Goal: Transaction & Acquisition: Purchase product/service

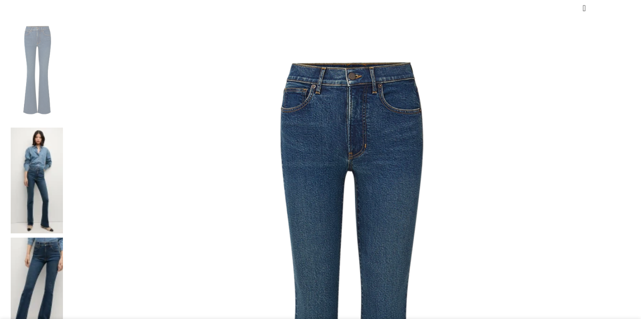
scroll to position [164, 0]
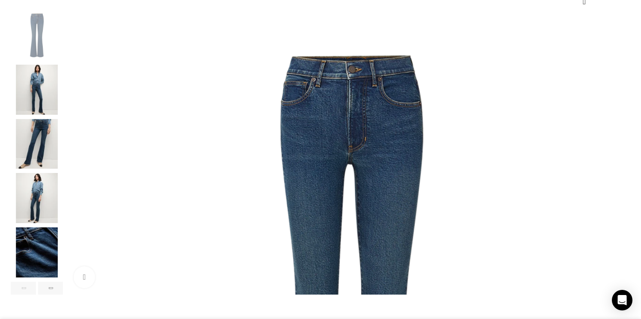
click at [63, 214] on img "4 / 6" at bounding box center [37, 198] width 52 height 50
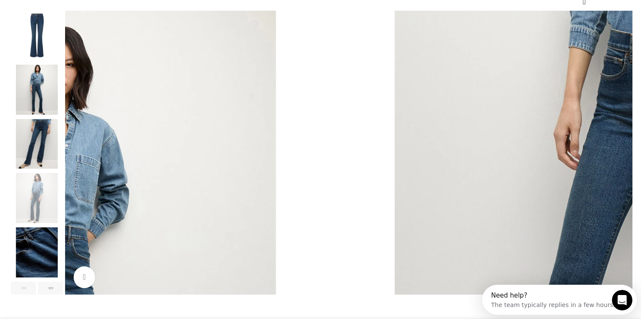
scroll to position [0, 90]
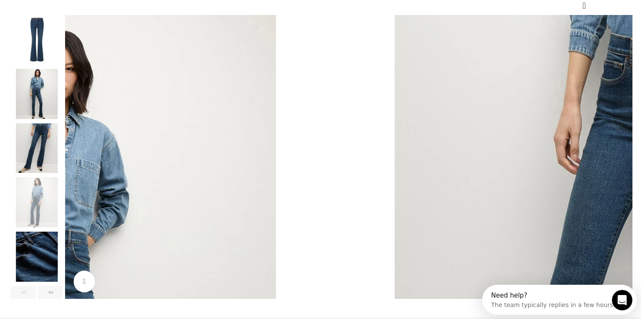
select select "10-[GEOGRAPHIC_DATA]"
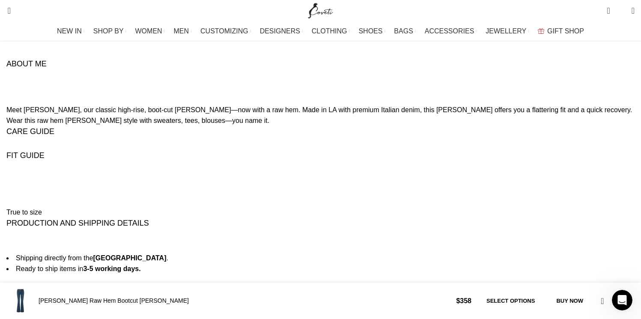
scroll to position [1090, 0]
click at [47, 68] on h4 "FIT GUIDE" at bounding box center [26, 62] width 40 height 11
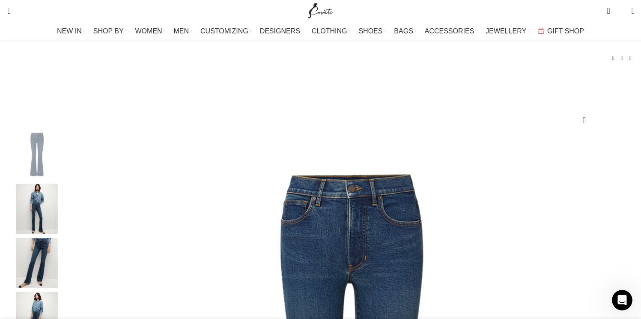
scroll to position [52, 0]
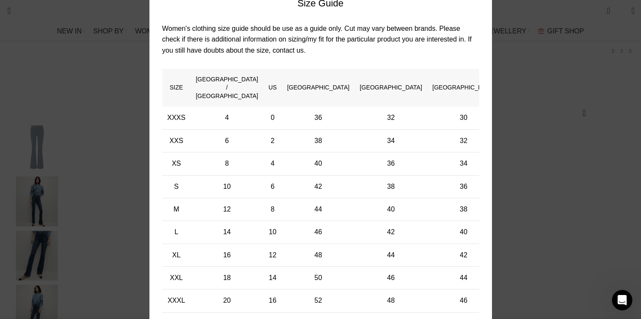
scroll to position [0, 0]
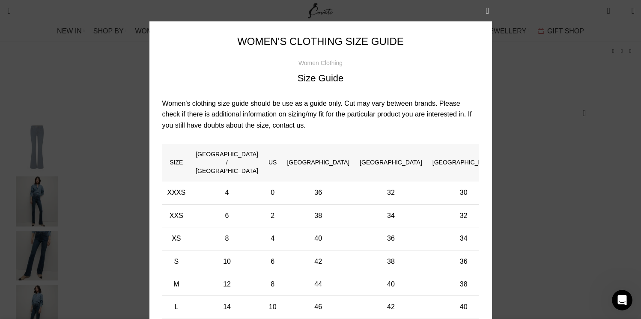
click at [489, 12] on button "×" at bounding box center [487, 10] width 21 height 21
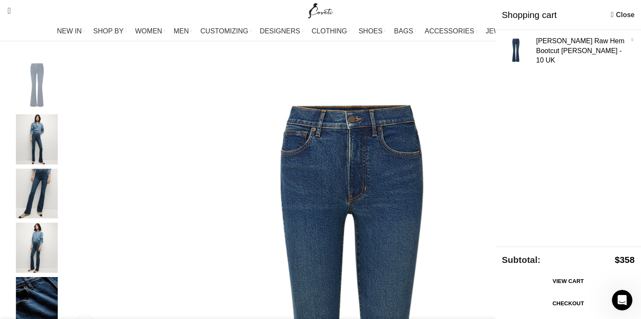
click at [345, 60] on div "Add to wishlist" at bounding box center [320, 51] width 619 height 18
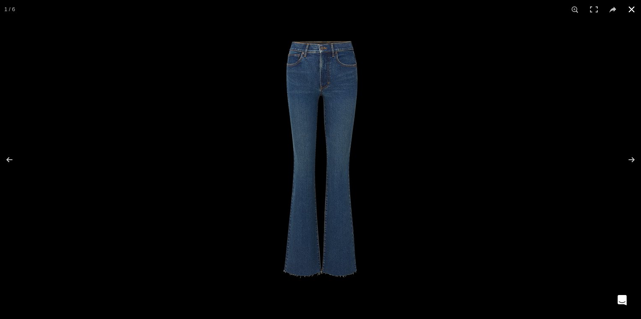
click at [632, 10] on button at bounding box center [631, 9] width 19 height 19
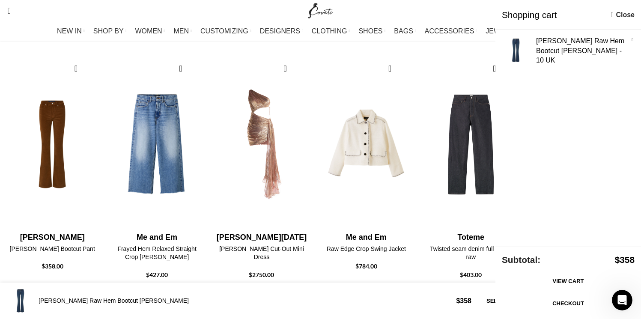
scroll to position [1418, 0]
